Goal: Information Seeking & Learning: Learn about a topic

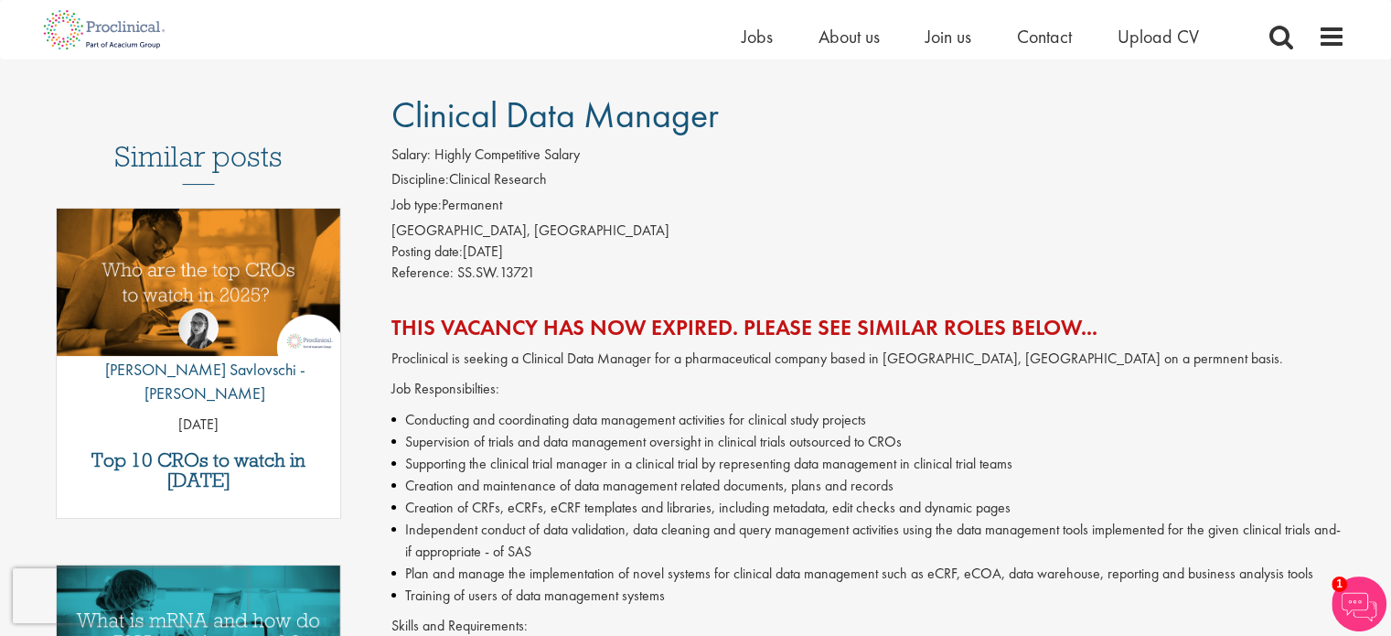
scroll to position [112, 0]
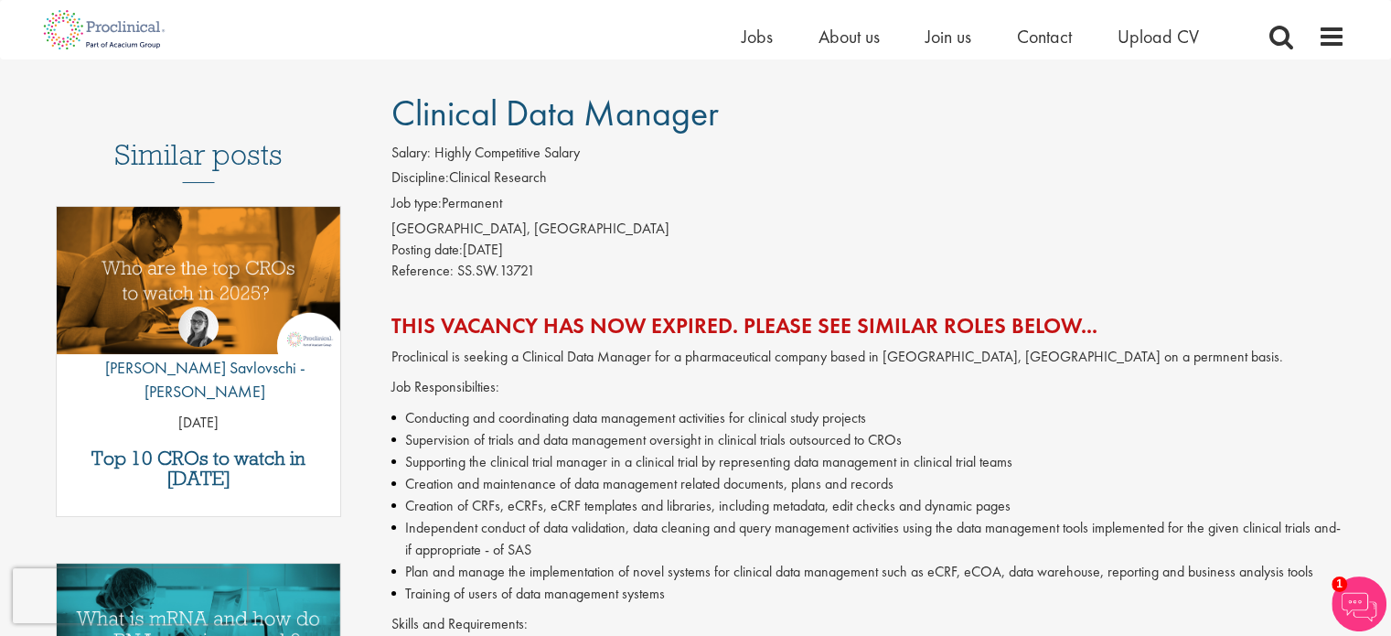
drag, startPoint x: 559, startPoint y: 248, endPoint x: 467, endPoint y: 251, distance: 91.5
click at [467, 251] on div "Posting date: 22 Sep 2017" at bounding box center [869, 250] width 954 height 21
copy div "22 Sep 2017"
click at [746, 37] on span "Jobs" at bounding box center [757, 37] width 31 height 24
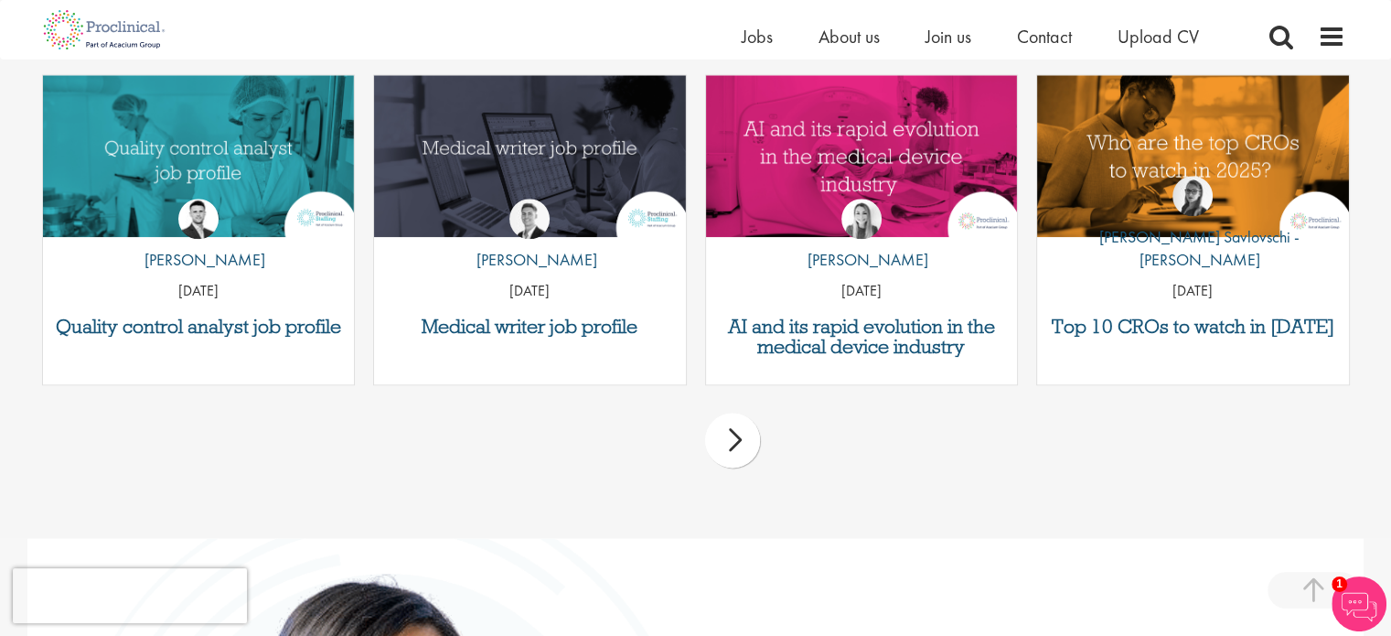
scroll to position [2174, 0]
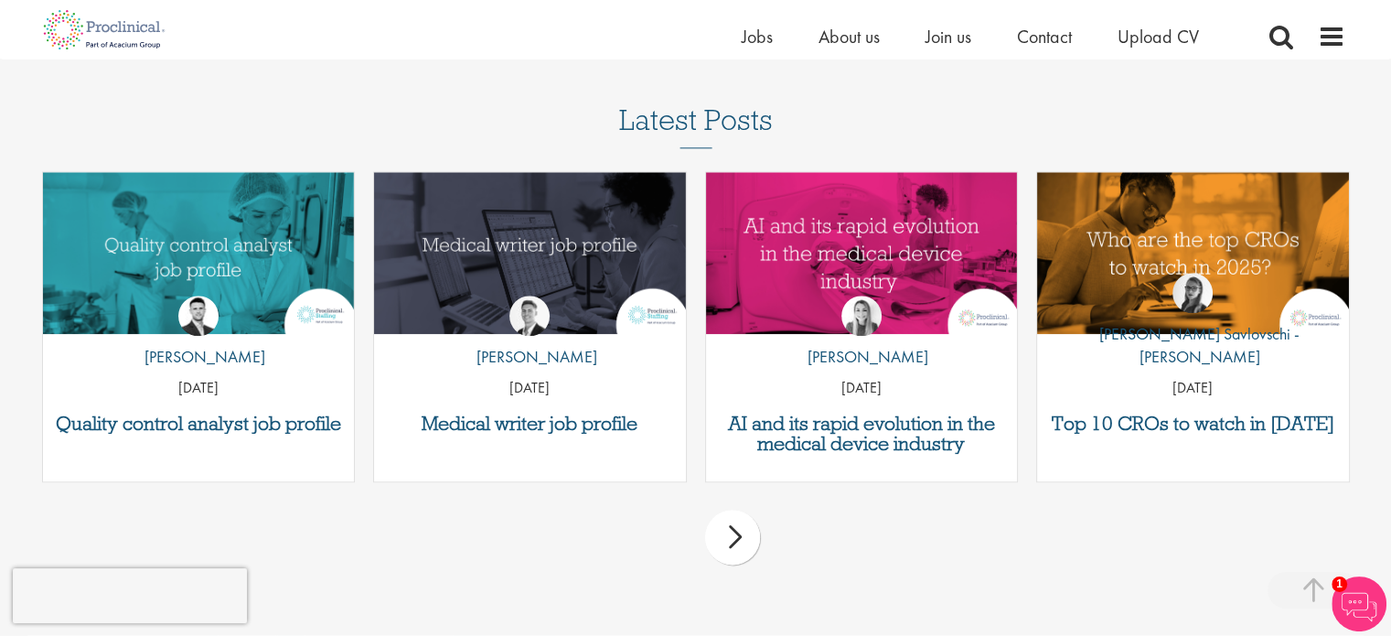
click at [733, 544] on div "next" at bounding box center [732, 537] width 55 height 55
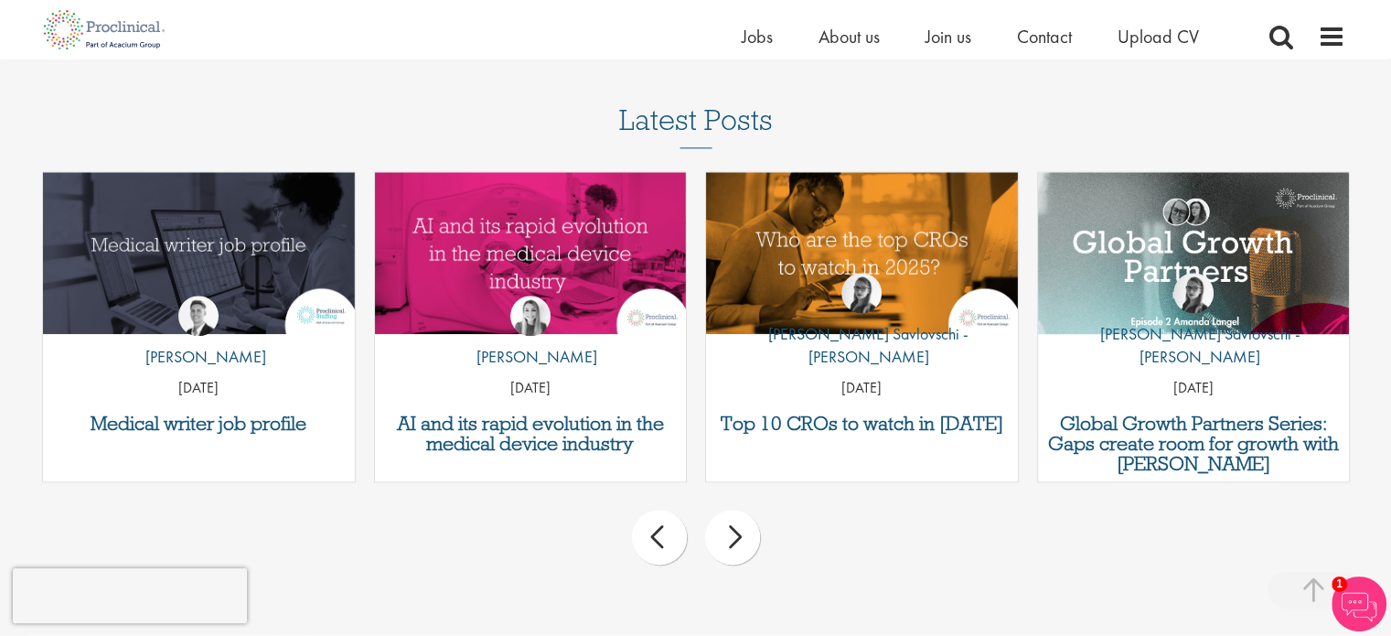
click at [733, 544] on div "next" at bounding box center [732, 537] width 55 height 55
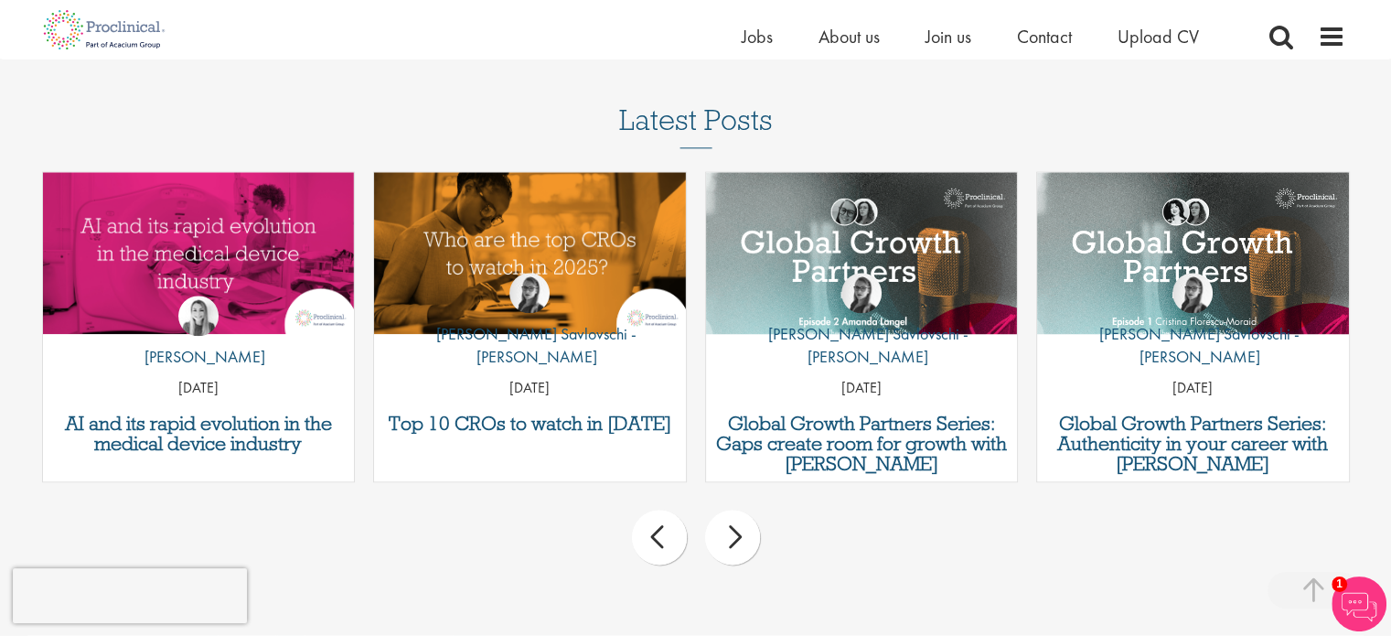
click at [733, 544] on div "next" at bounding box center [732, 537] width 55 height 55
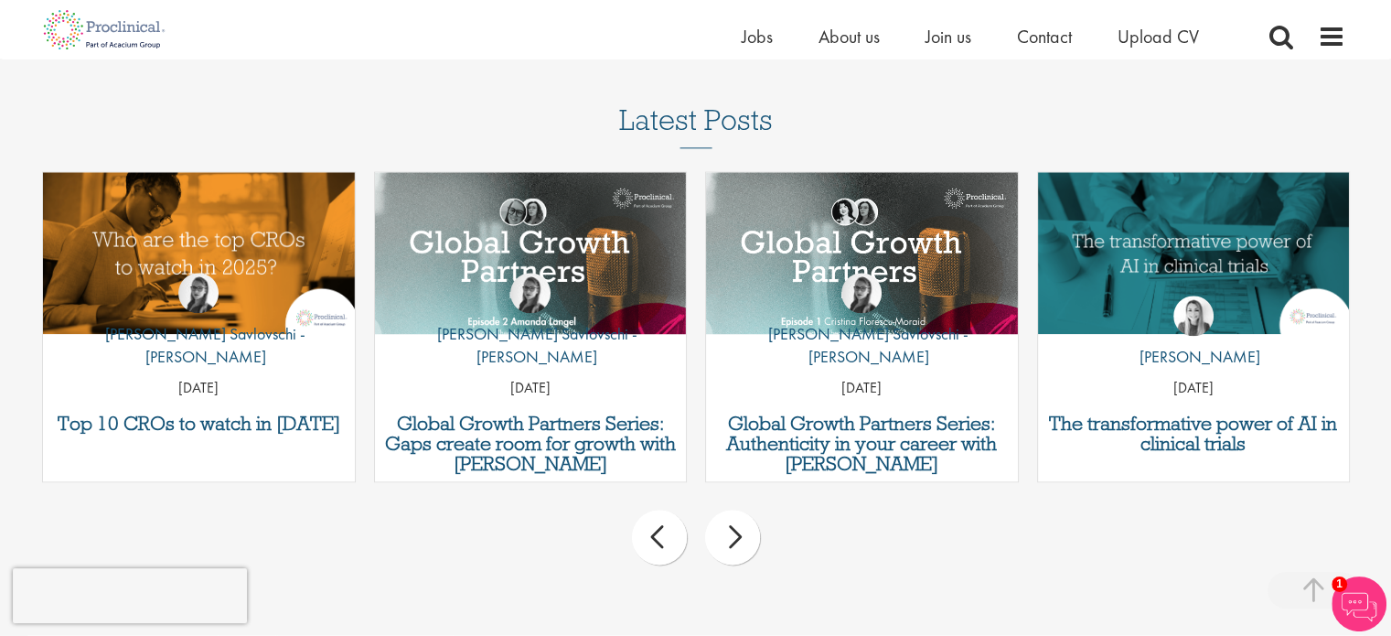
click at [733, 544] on div "next" at bounding box center [732, 537] width 55 height 55
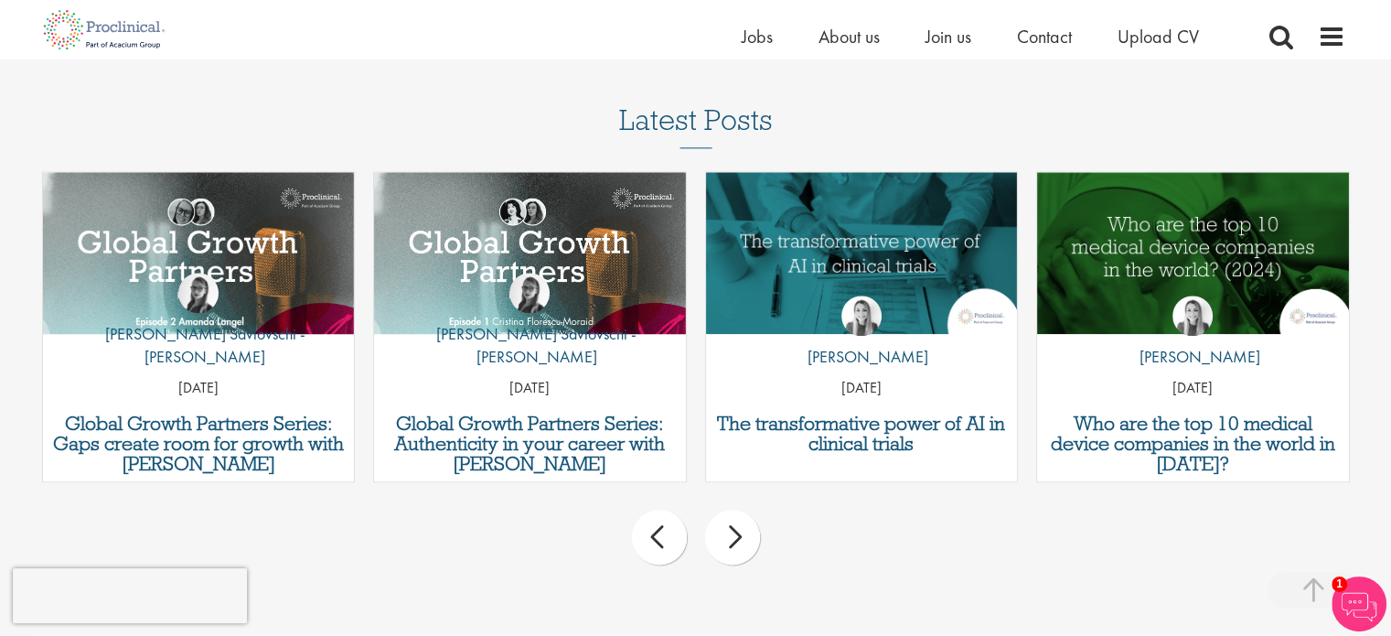
click at [733, 544] on div "next" at bounding box center [732, 537] width 55 height 55
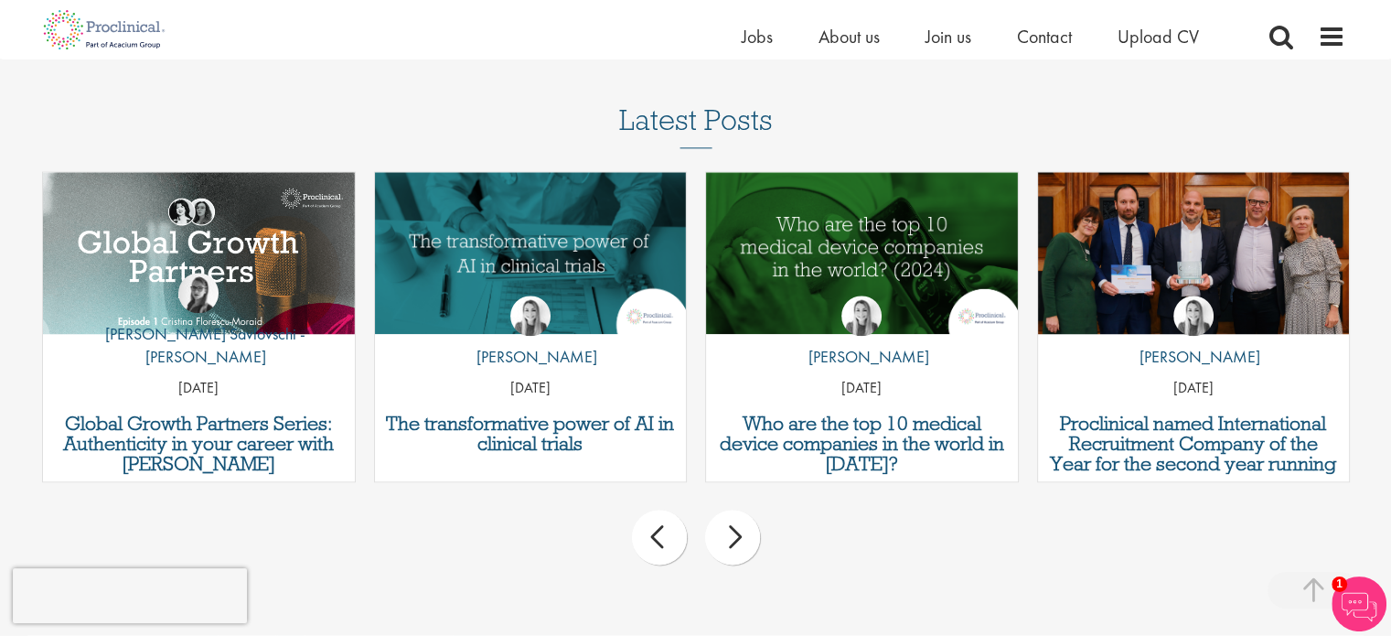
click at [733, 544] on div "next" at bounding box center [732, 537] width 55 height 55
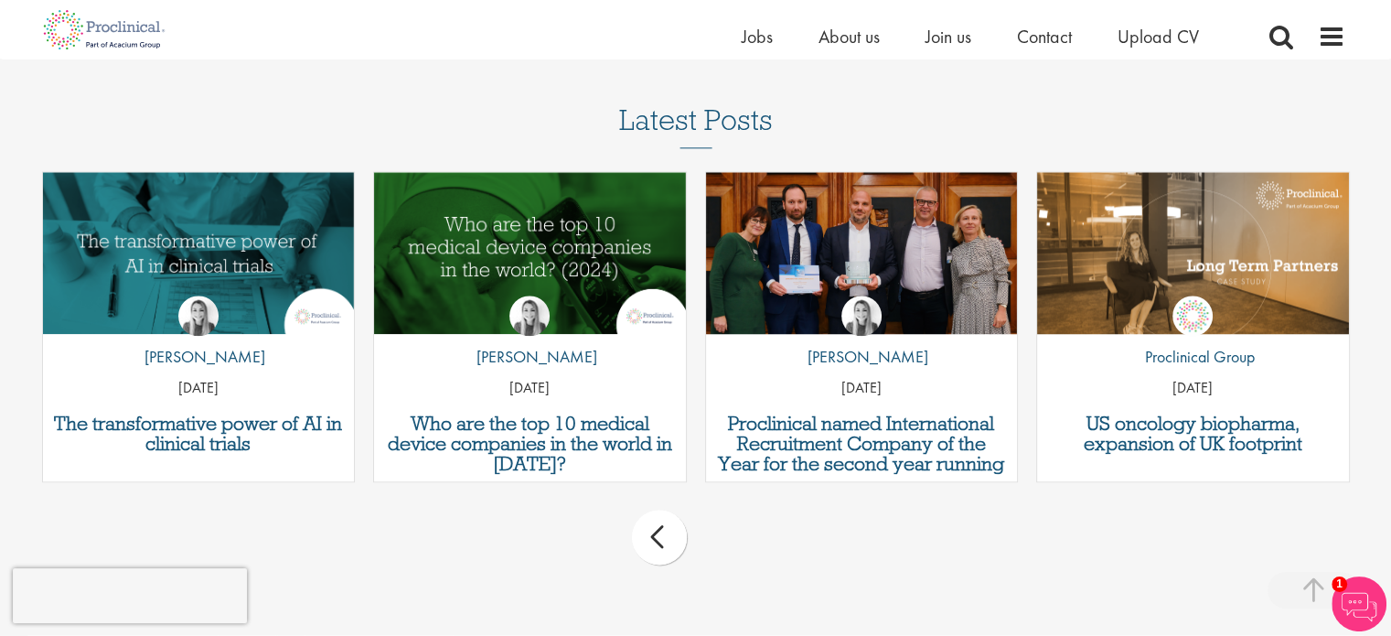
click at [733, 544] on div "prev next" at bounding box center [696, 540] width 1326 height 80
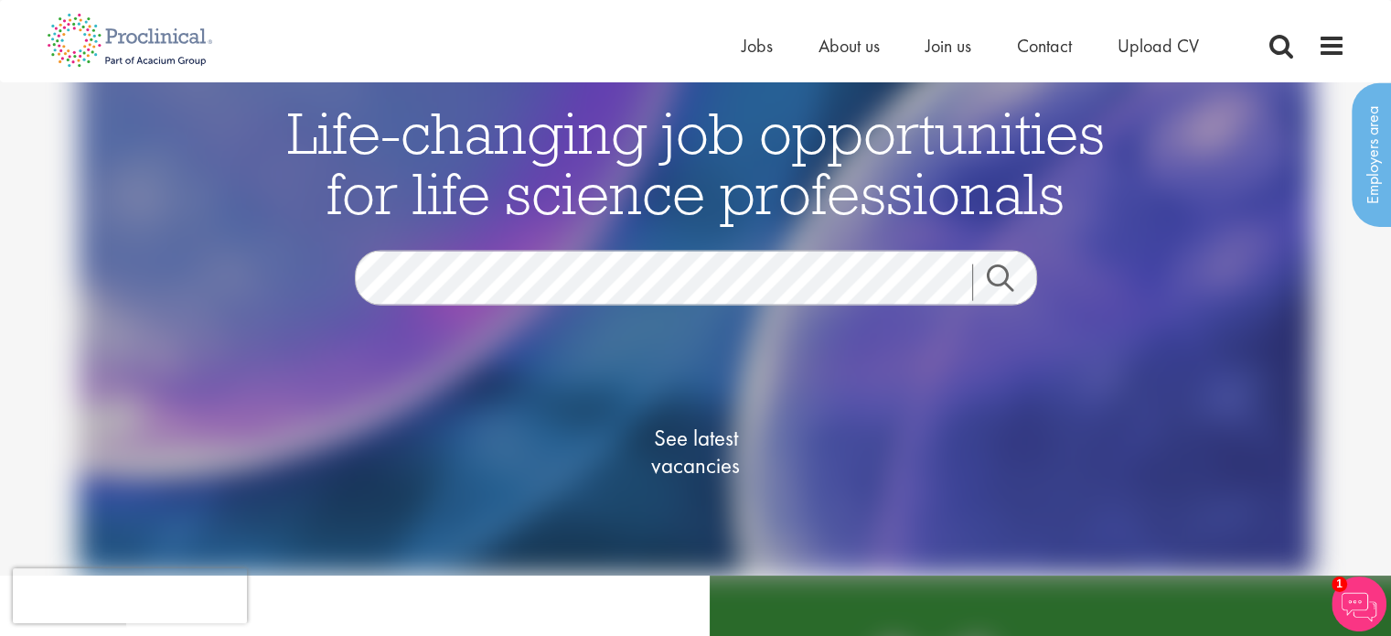
scroll to position [0, 0]
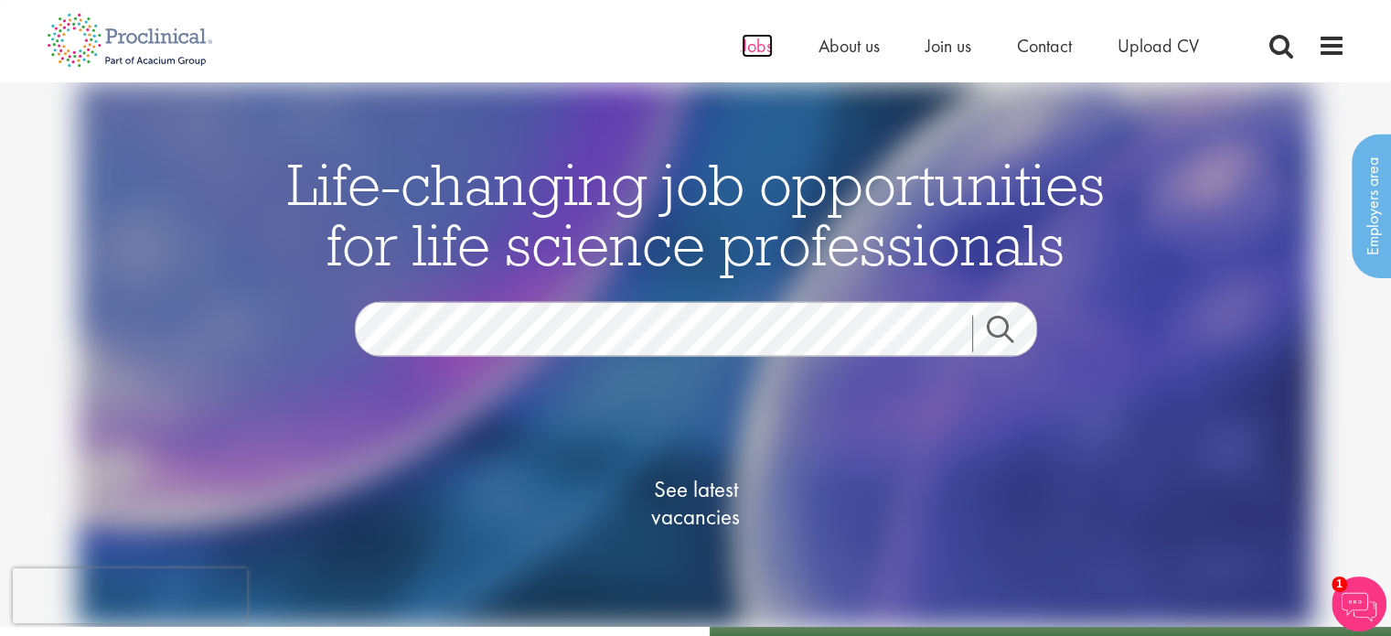
click at [748, 47] on span "Jobs" at bounding box center [757, 46] width 31 height 24
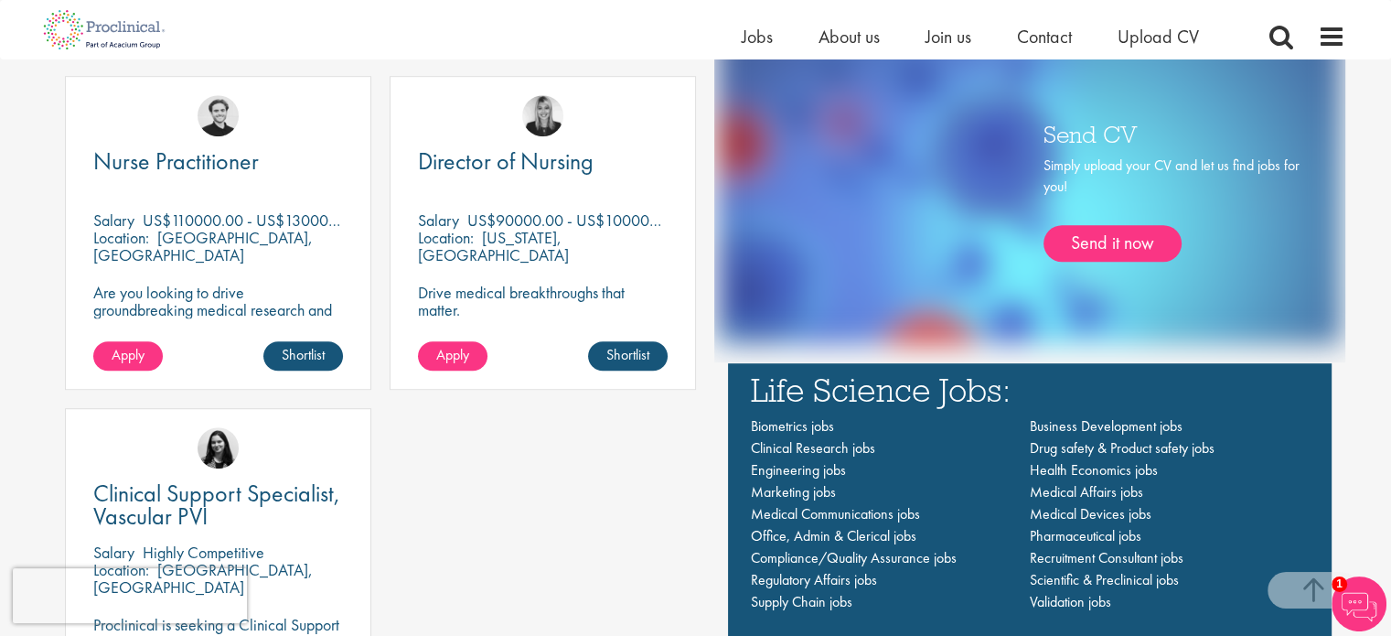
scroll to position [985, 0]
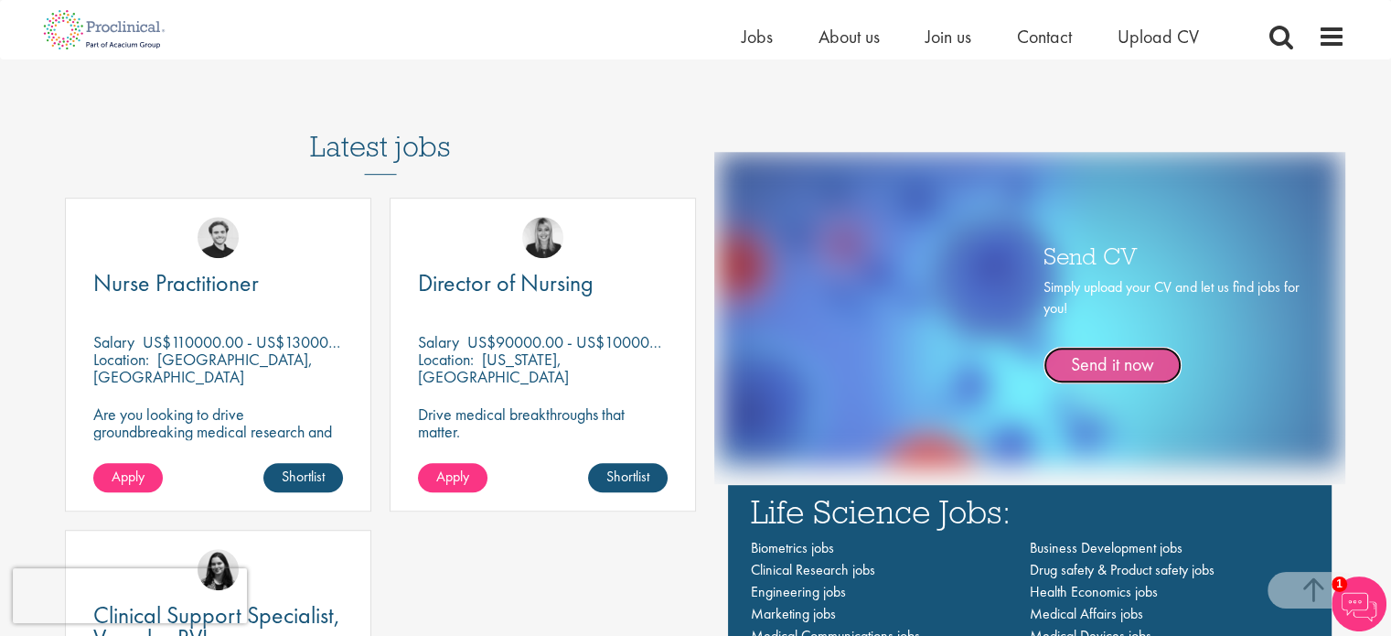
click at [1111, 366] on link "Send it now" at bounding box center [1113, 365] width 138 height 37
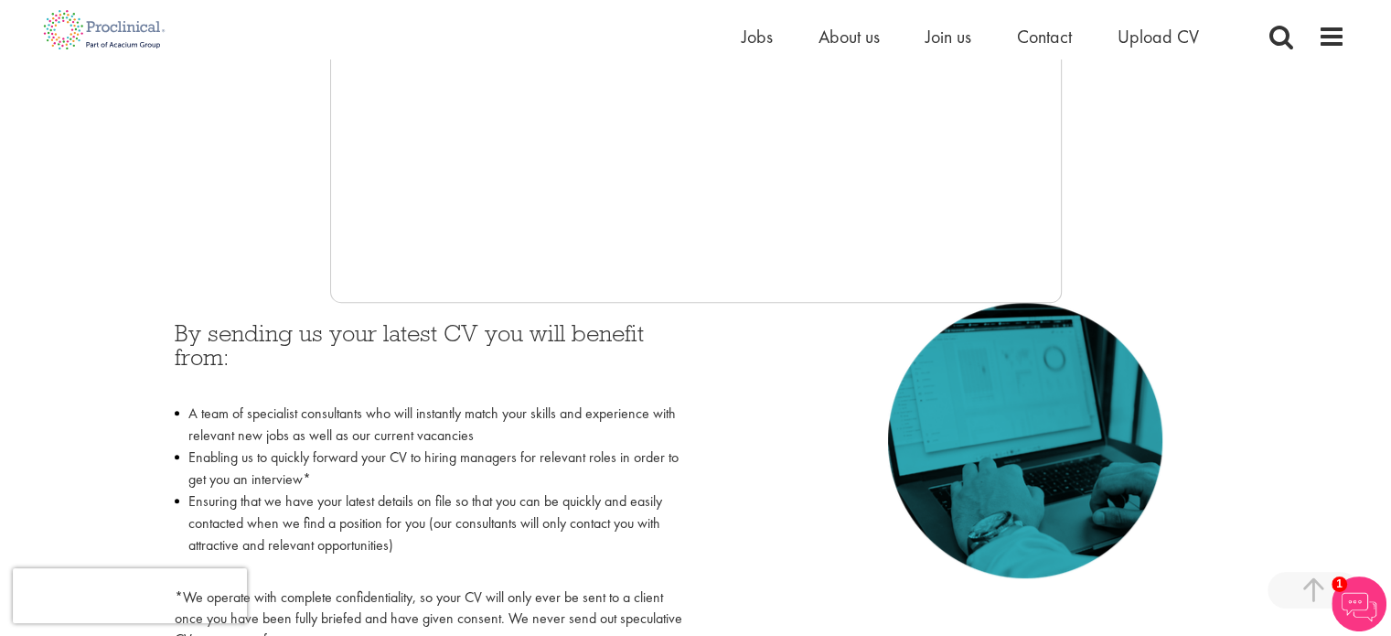
scroll to position [275, 0]
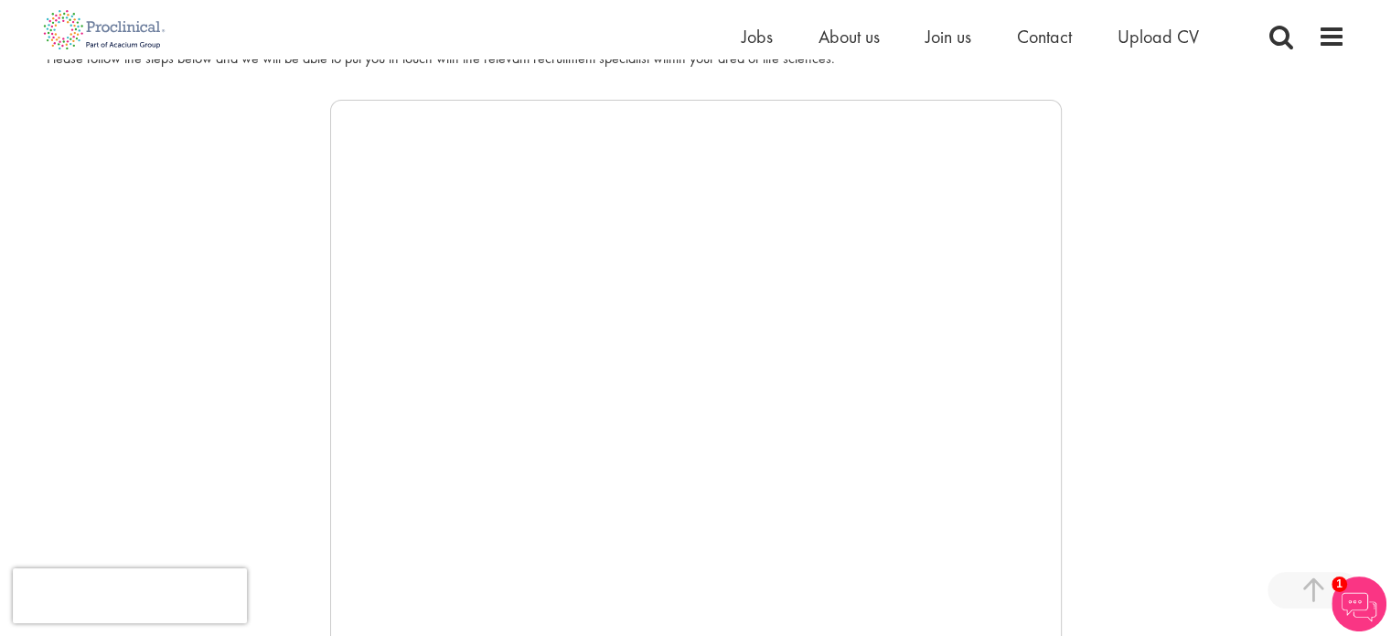
click at [1153, 514] on div at bounding box center [696, 374] width 1299 height 549
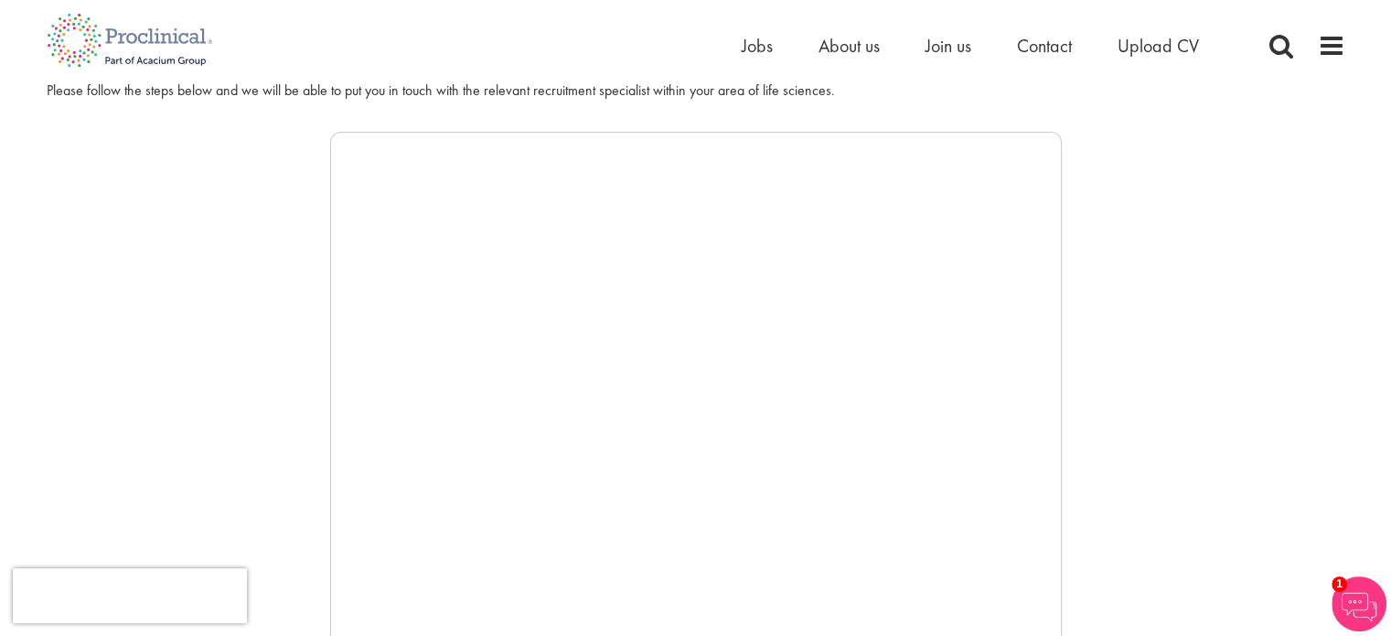
scroll to position [0, 0]
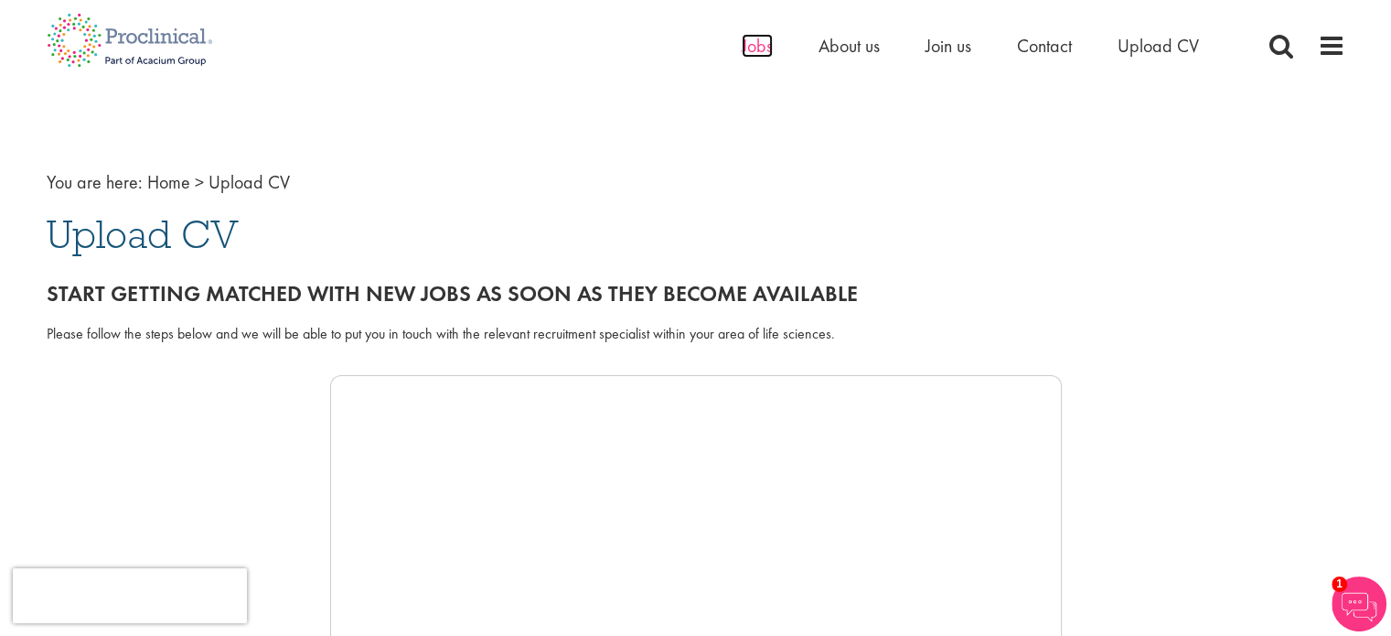
click at [757, 48] on span "Jobs" at bounding box center [757, 46] width 31 height 24
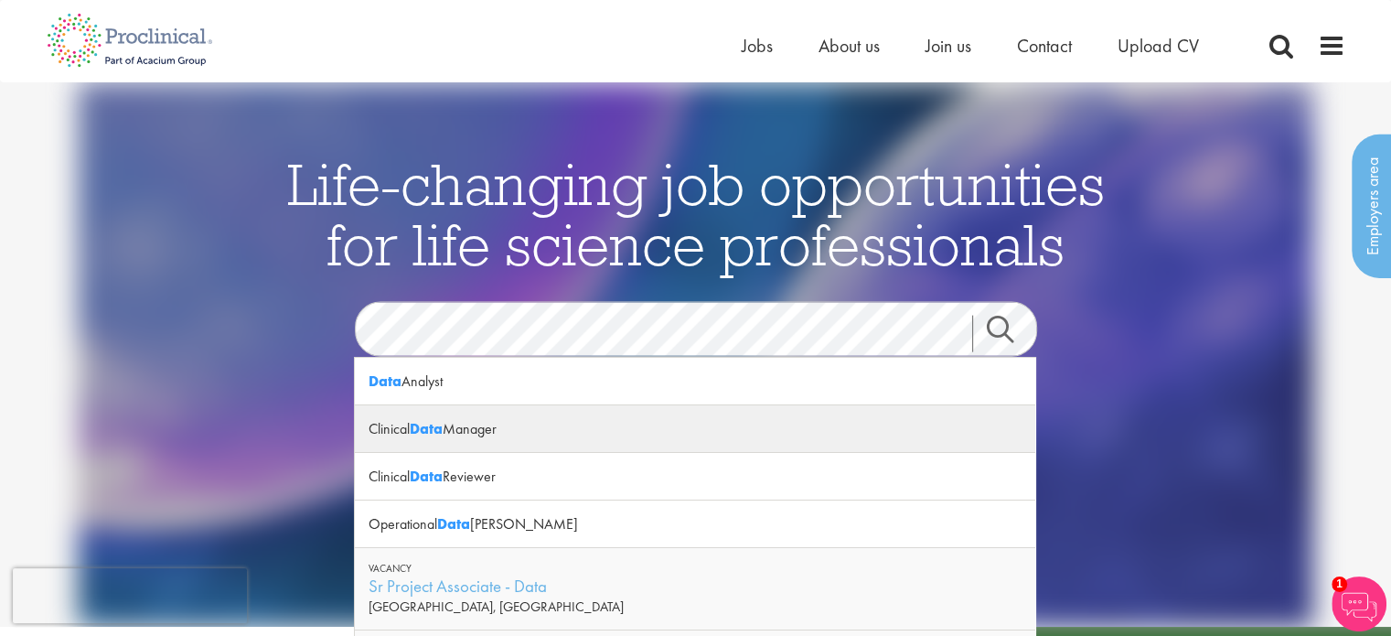
click at [457, 439] on div "Clinical Data Manager" at bounding box center [695, 429] width 681 height 48
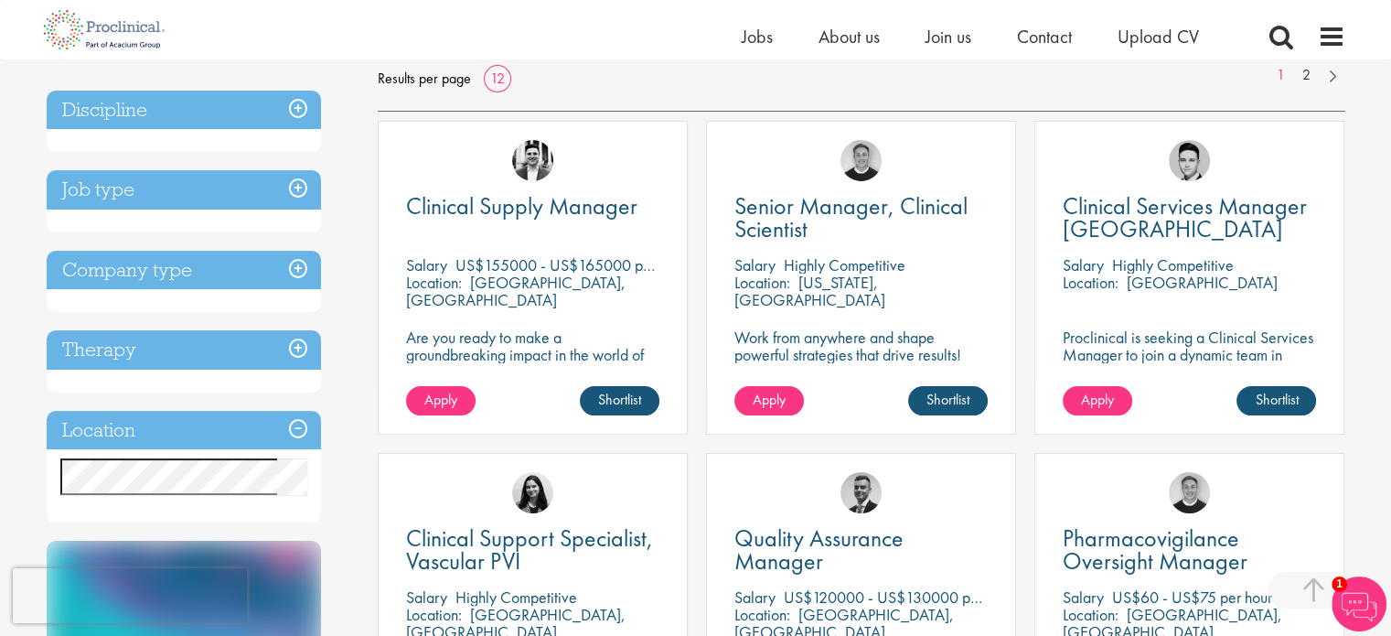
scroll to position [280, 0]
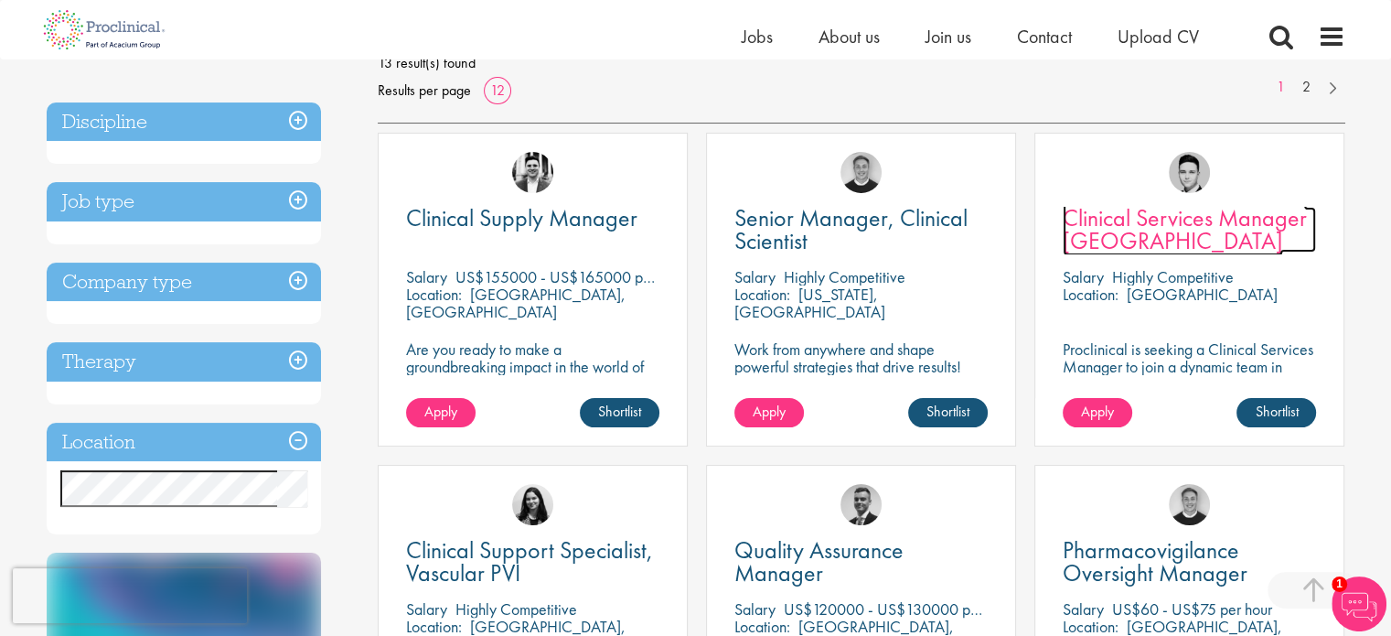
click at [1188, 221] on span "Clinical Services Manager [GEOGRAPHIC_DATA]" at bounding box center [1185, 229] width 244 height 54
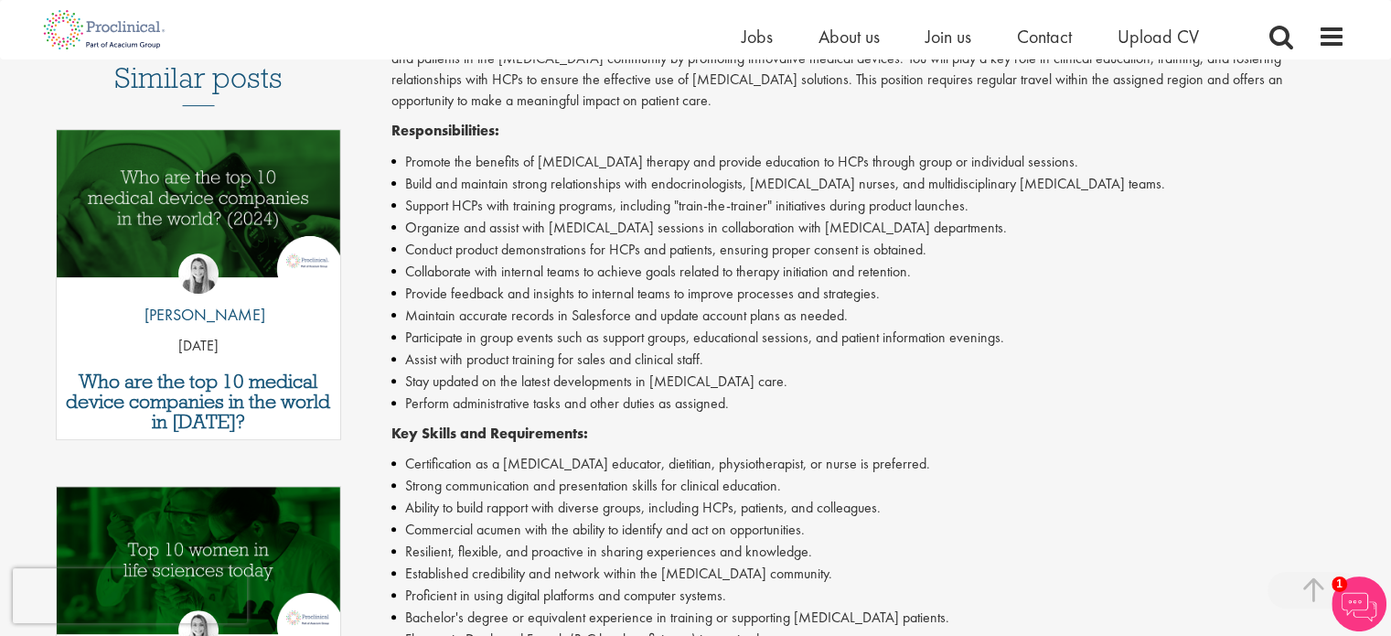
scroll to position [741, 0]
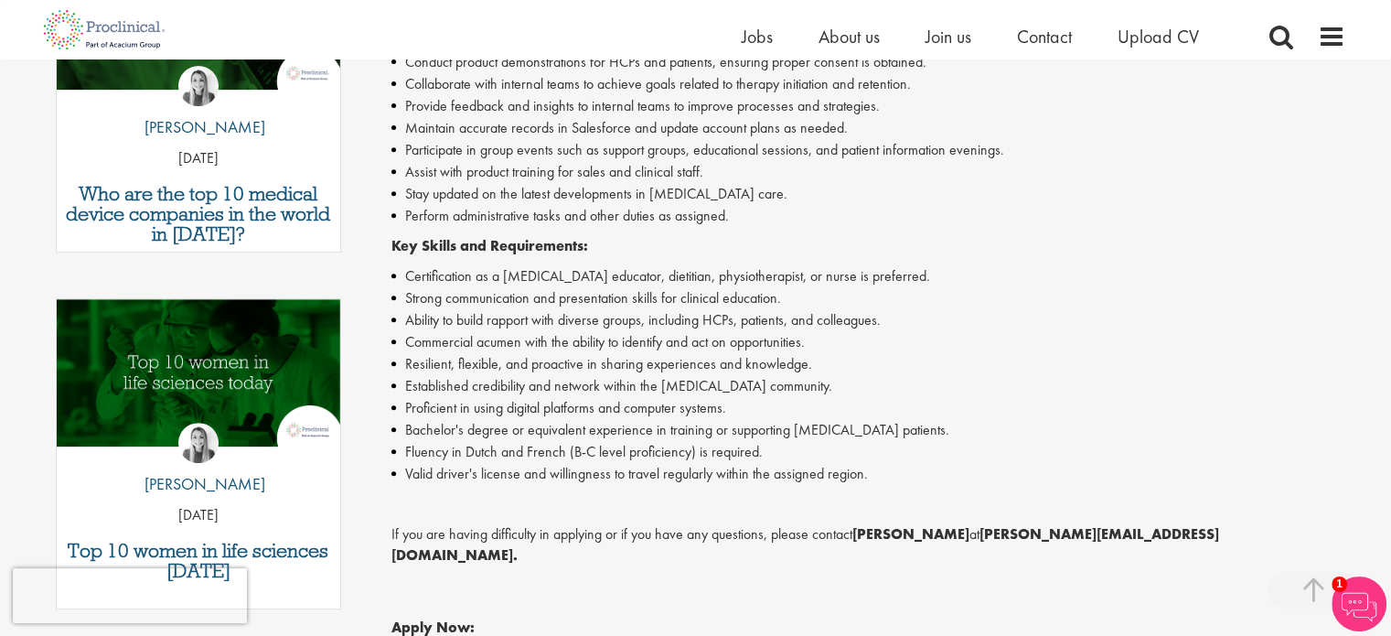
click at [1390, 624] on html "This website uses cookies. By continuing to use this site, you are giving your …" at bounding box center [695, 529] width 1391 height 2504
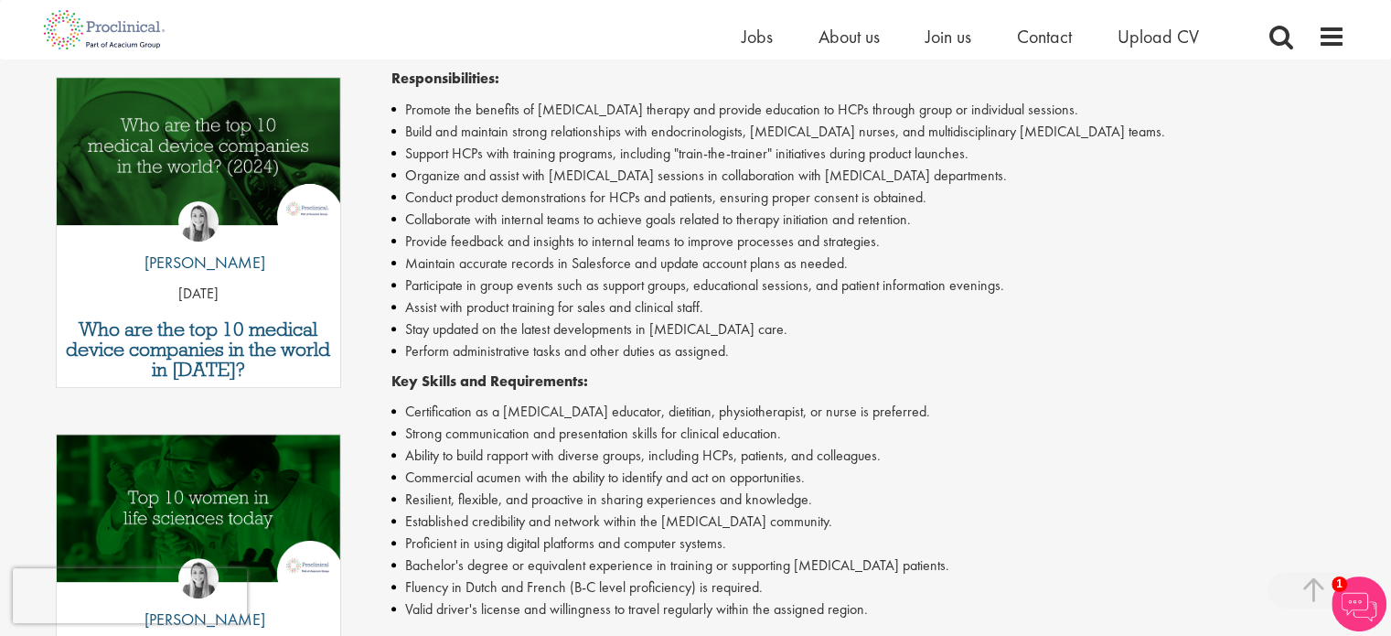
scroll to position [0, 0]
